Goal: Information Seeking & Learning: Learn about a topic

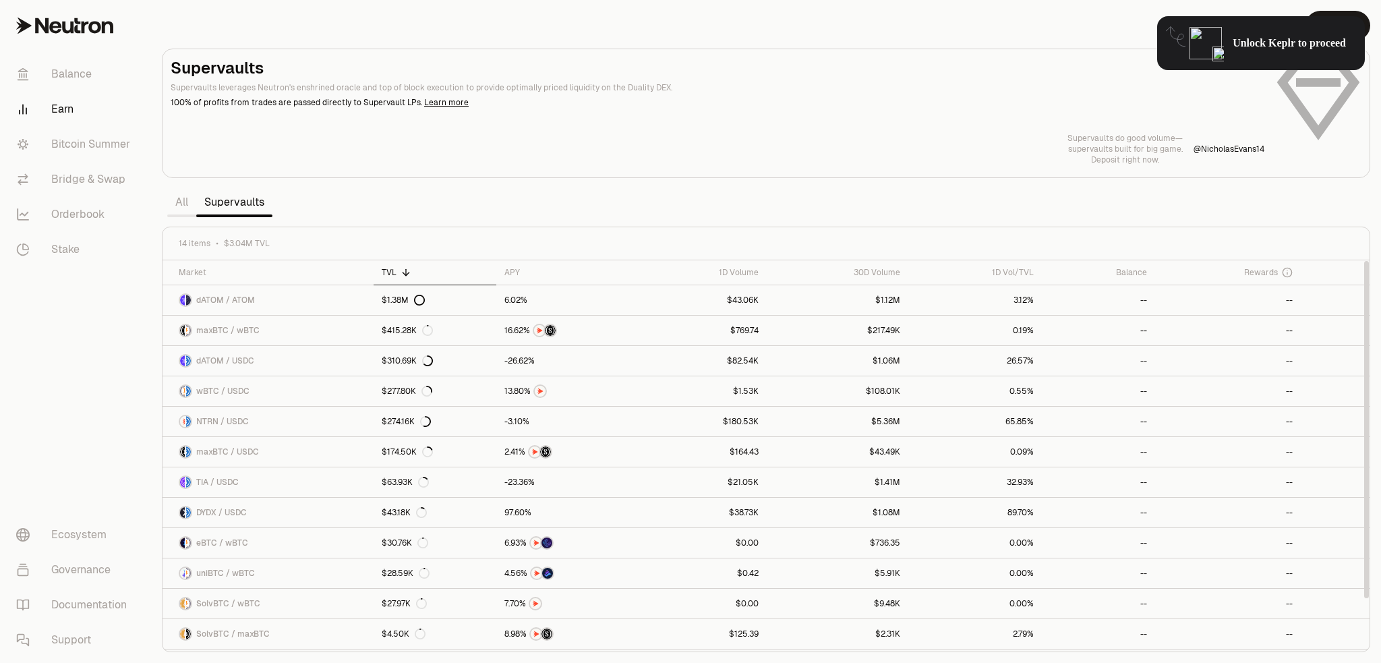
click at [691, 191] on section "Supervaults Supervaults leverages Neutron's enshrined oracle and top of block e…" at bounding box center [766, 331] width 1230 height 663
click at [86, 139] on link "Bitcoin Summer" at bounding box center [75, 144] width 140 height 35
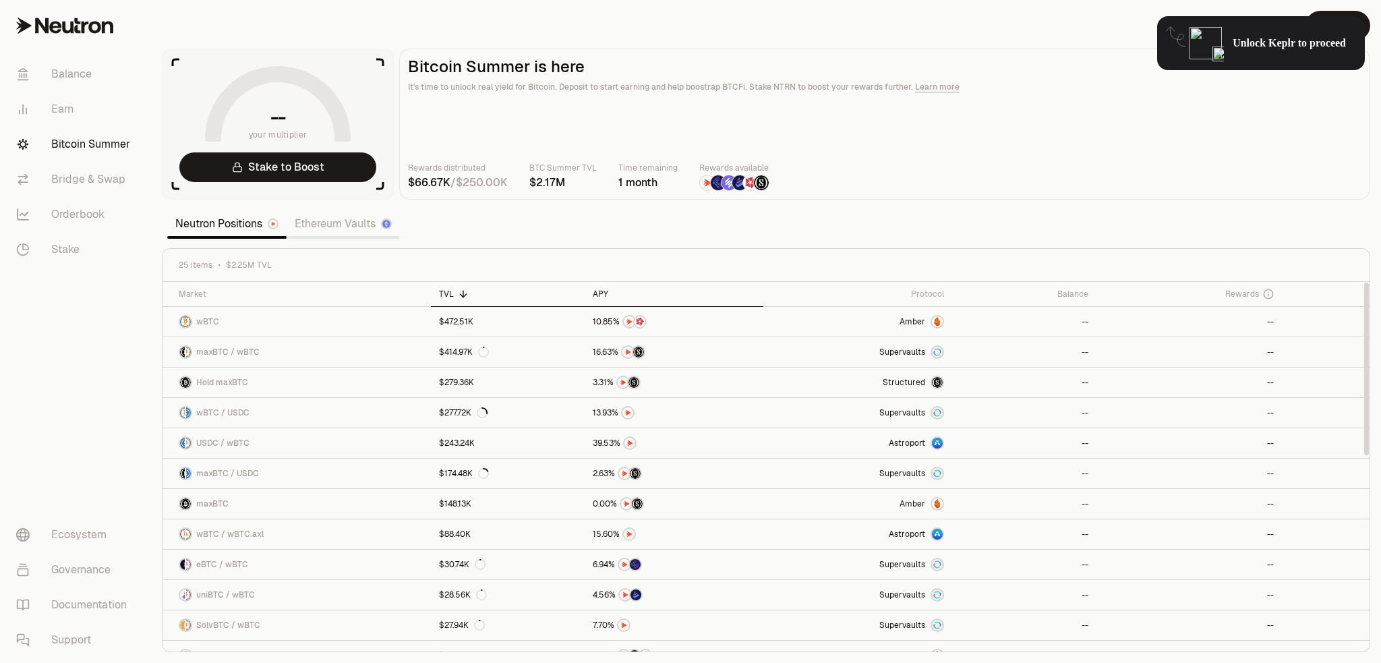
click at [608, 293] on div "APY" at bounding box center [674, 294] width 163 height 11
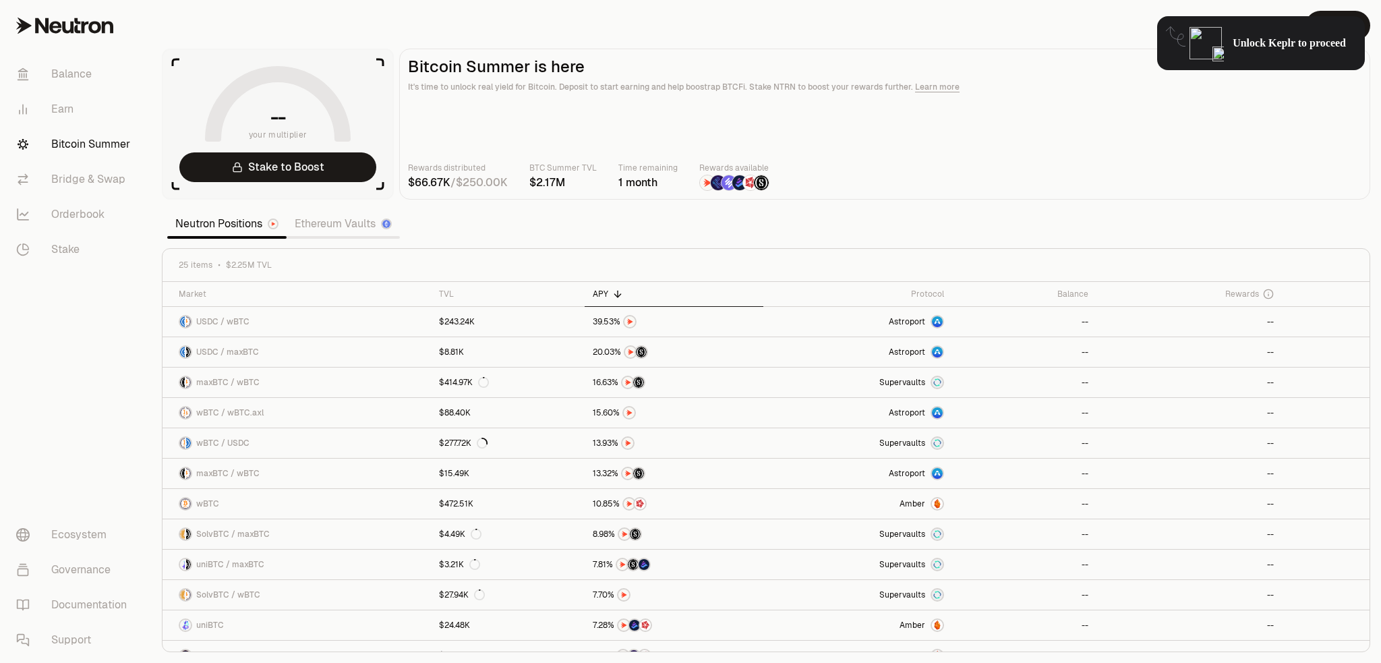
click at [653, 231] on section "-- your multiplier Stake to Boost Bitcoin Summer is here It's time to unlock re…" at bounding box center [766, 331] width 1230 height 663
click at [636, 229] on section "-- your multiplier Stake to Boost Bitcoin Summer is here It's time to unlock re…" at bounding box center [766, 331] width 1230 height 663
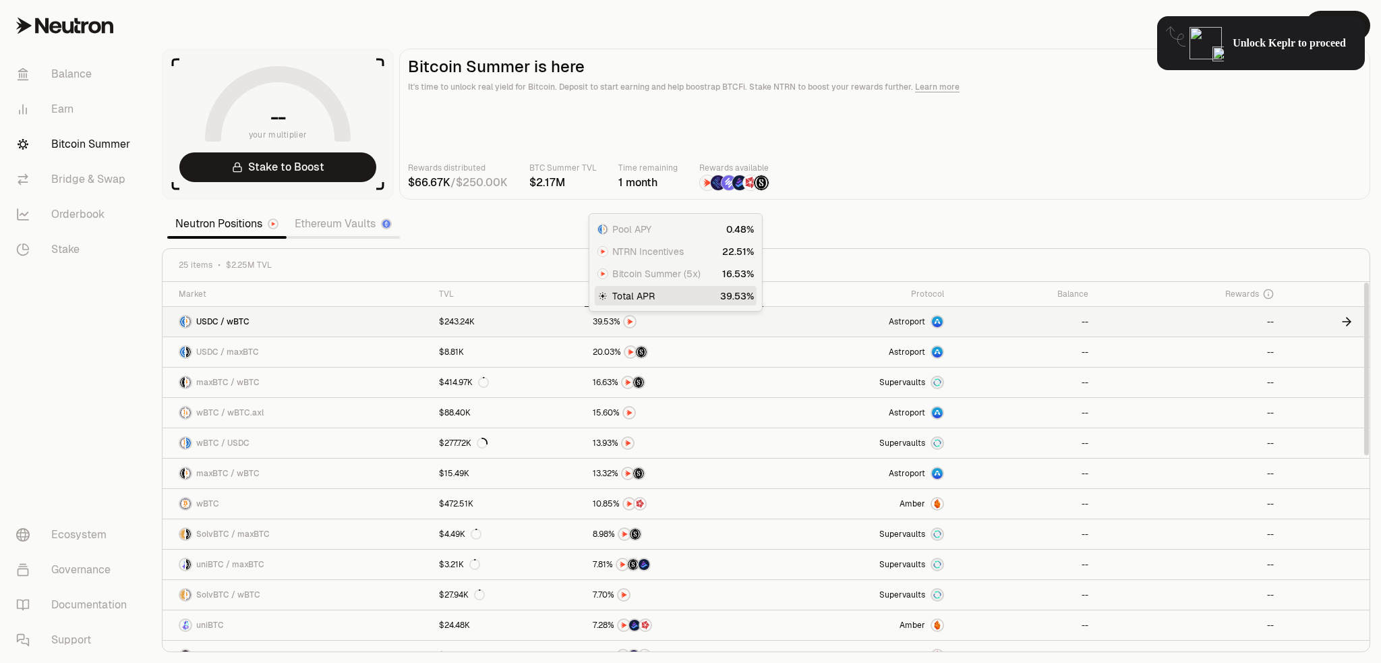
click at [602, 324] on span "." at bounding box center [602, 322] width 1 height 8
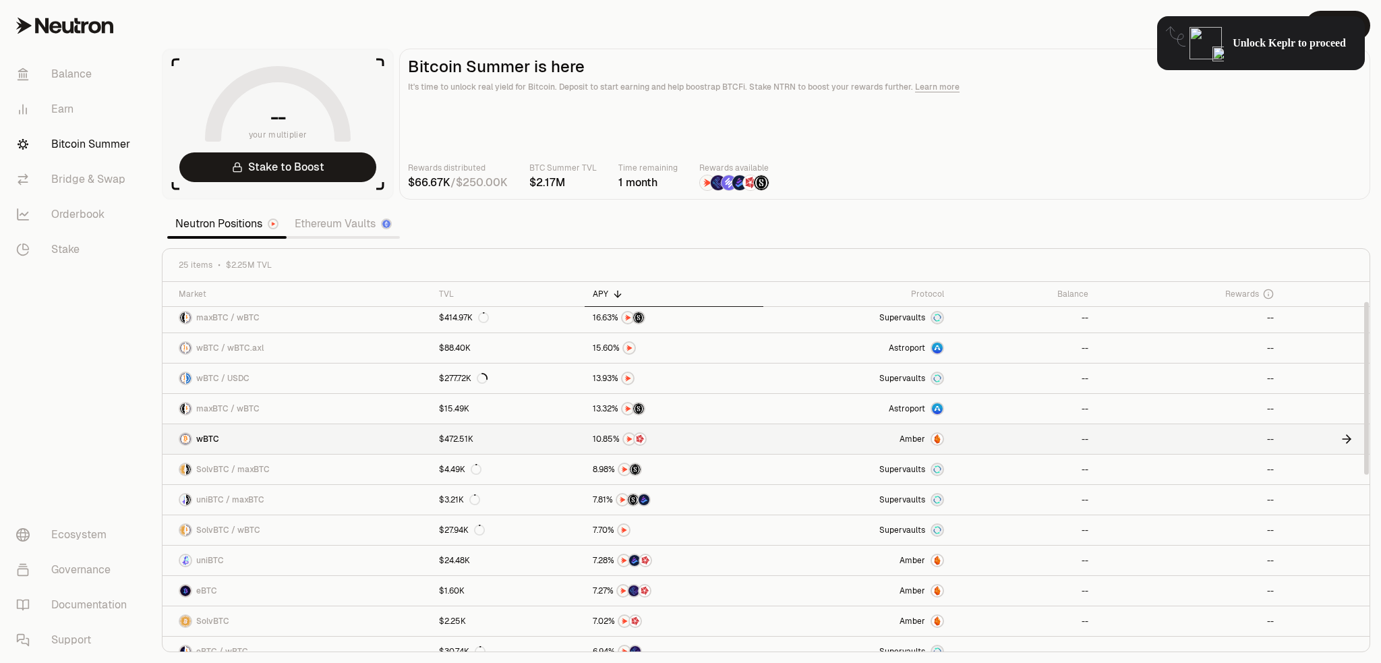
scroll to position [67, 0]
click at [912, 438] on span "Amber" at bounding box center [913, 436] width 26 height 11
click at [544, 212] on section "-- your multiplier Stake to Boost Bitcoin Summer is here It's time to unlock re…" at bounding box center [766, 331] width 1230 height 663
click at [349, 227] on link "Ethereum Vaults" at bounding box center [343, 223] width 113 height 27
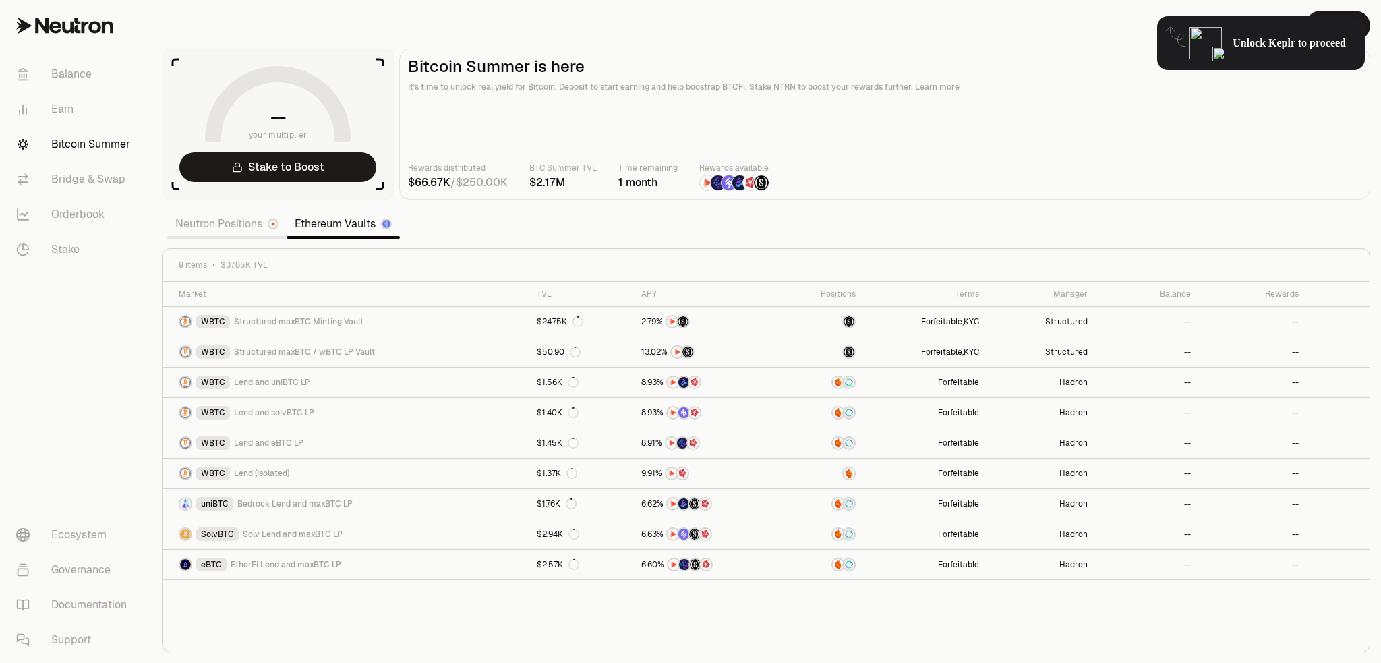
click at [631, 218] on section "-- your multiplier Stake to Boost Bitcoin Summer is here It's time to unlock re…" at bounding box center [766, 331] width 1230 height 663
click at [227, 226] on link "Neutron Positions" at bounding box center [226, 223] width 119 height 27
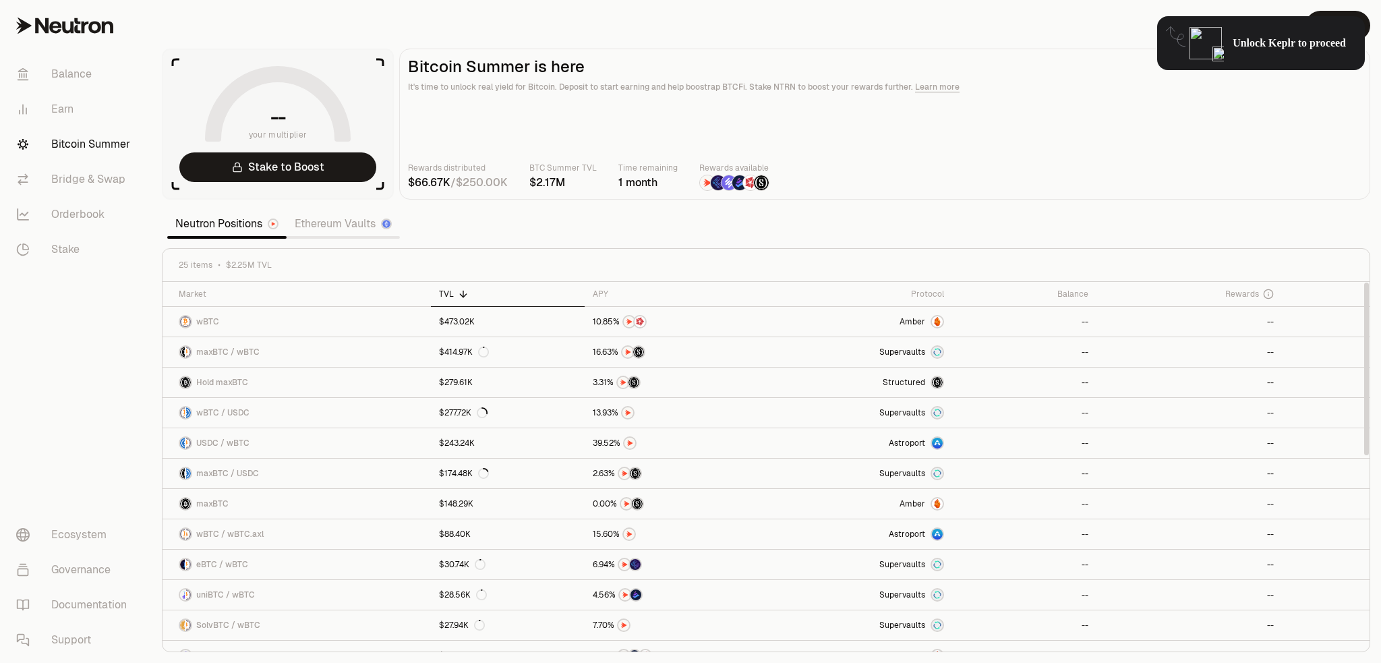
click at [642, 219] on section "-- your multiplier Stake to Boost Bitcoin Summer is here It's time to unlock re…" at bounding box center [766, 331] width 1230 height 663
click at [741, 225] on section "-- your multiplier Stake to Boost Bitcoin Summer is here It's time to unlock re…" at bounding box center [766, 331] width 1230 height 663
drag, startPoint x: 621, startPoint y: 291, endPoint x: 636, endPoint y: 297, distance: 16.0
click at [621, 291] on icon at bounding box center [617, 294] width 11 height 11
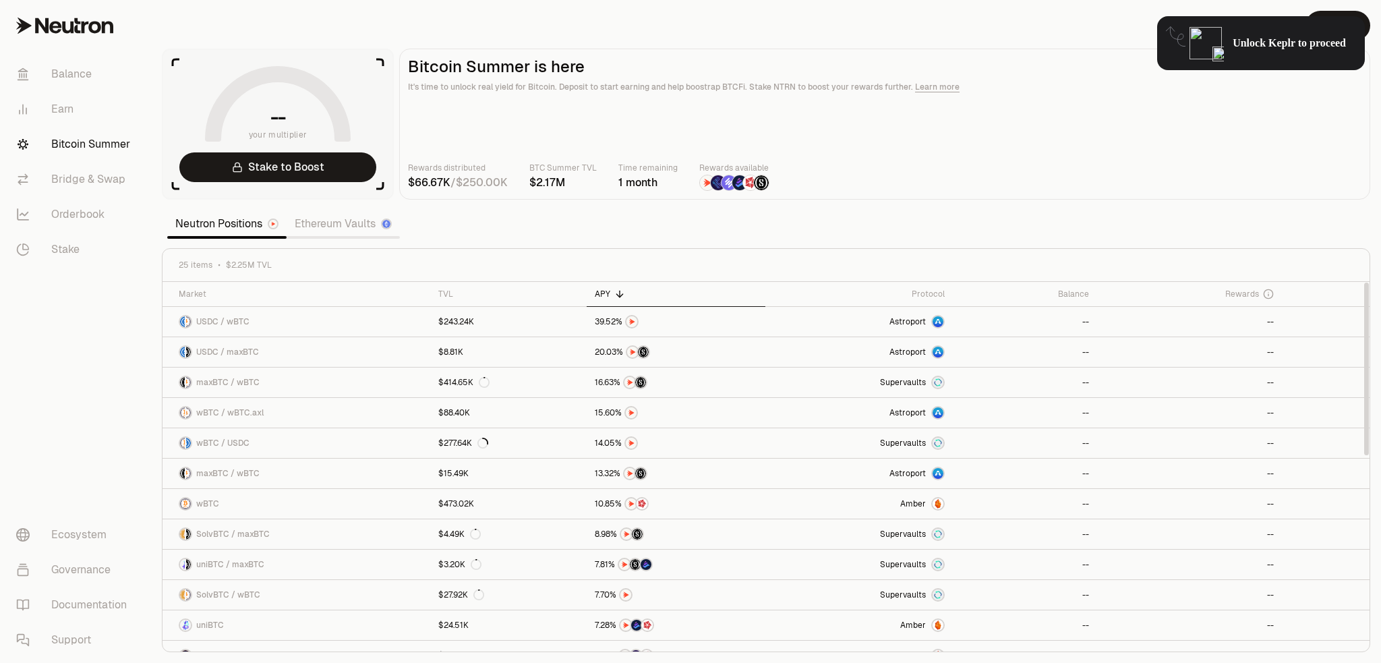
click at [677, 237] on section "-- your multiplier Stake to Boost Bitcoin Summer is here It's time to unlock re…" at bounding box center [766, 331] width 1230 height 663
drag, startPoint x: 612, startPoint y: 219, endPoint x: 614, endPoint y: 195, distance: 23.7
click at [612, 210] on body "Balance Earn Bitcoin Summer Bridge & Swap Orderbook Stake Ecosystem Governance …" at bounding box center [690, 331] width 1381 height 663
click at [563, 215] on section "-- your multiplier Stake to Boost Bitcoin Summer is here It's time to unlock re…" at bounding box center [766, 331] width 1230 height 663
drag, startPoint x: 528, startPoint y: 256, endPoint x: 523, endPoint y: 250, distance: 8.1
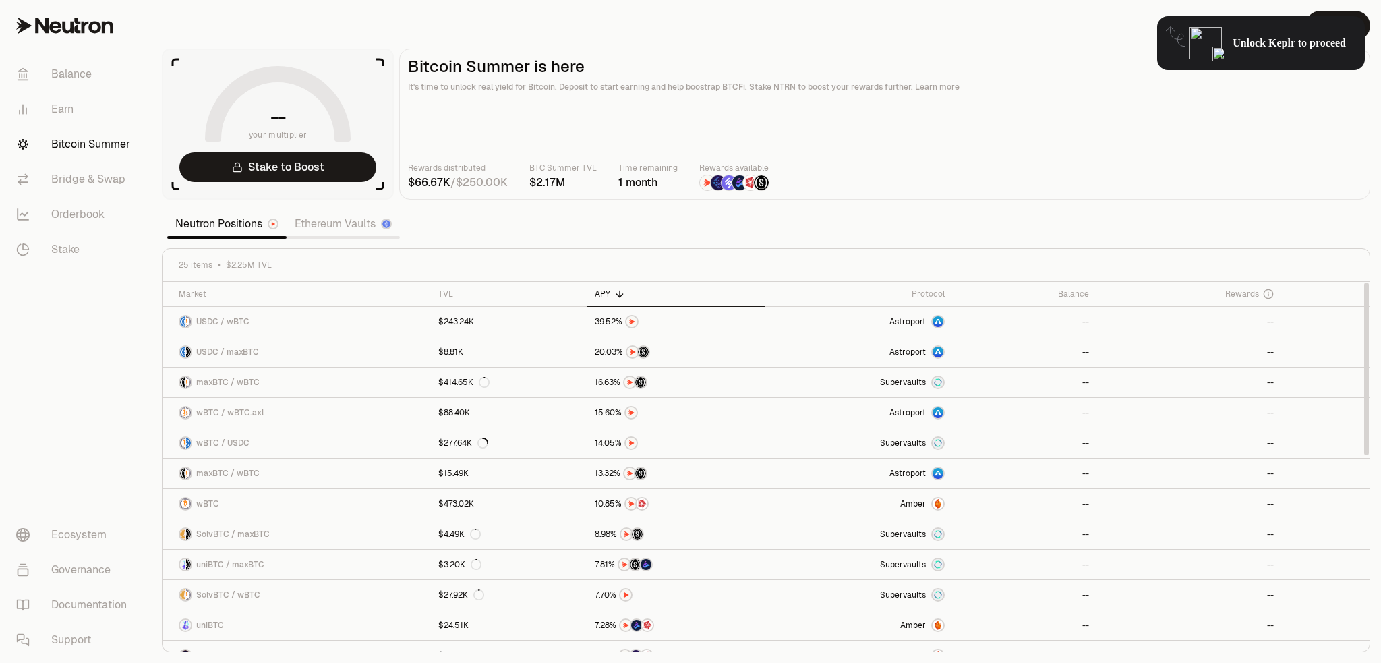
click at [528, 256] on div "25 items $2.25M TVL" at bounding box center [766, 265] width 1207 height 33
click at [335, 226] on link "Ethereum Vaults" at bounding box center [343, 223] width 113 height 27
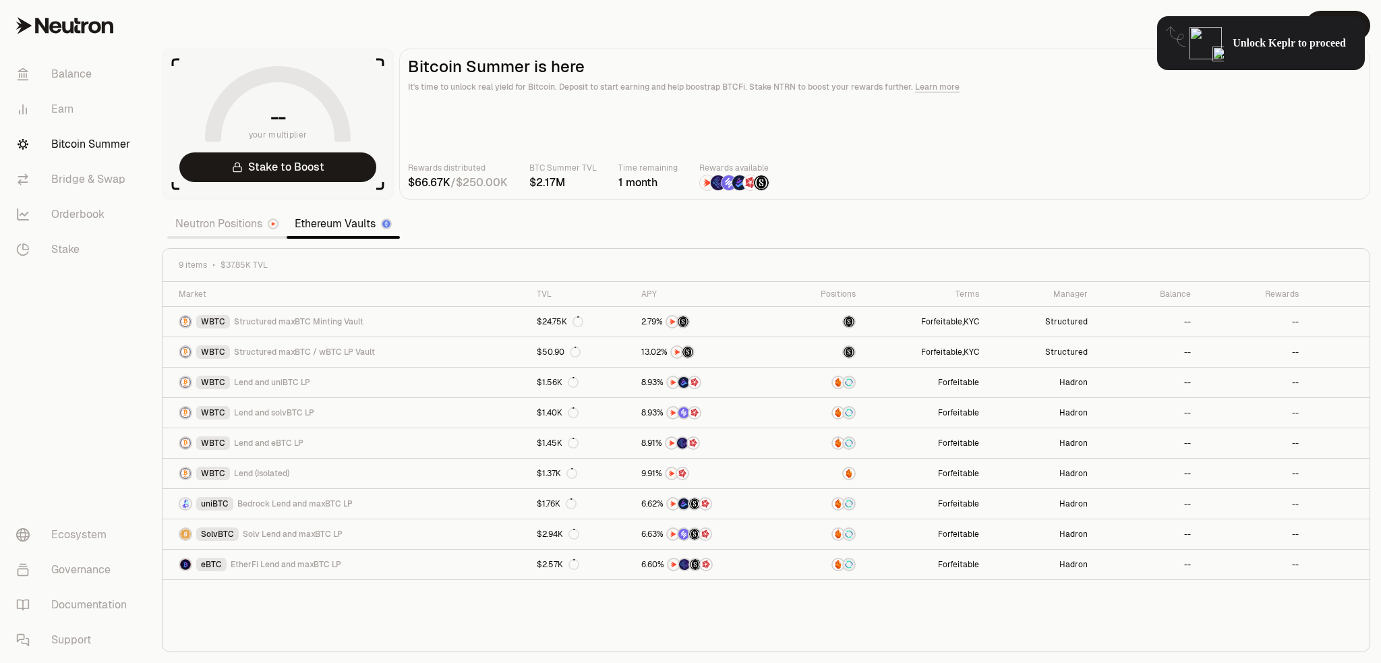
click at [691, 237] on section "-- your multiplier Stake to Boost Bitcoin Summer is here It's time to unlock re…" at bounding box center [766, 331] width 1230 height 663
click at [677, 252] on div "9 items $37.85K TVL" at bounding box center [766, 265] width 1207 height 33
